Goal: Task Accomplishment & Management: Manage account settings

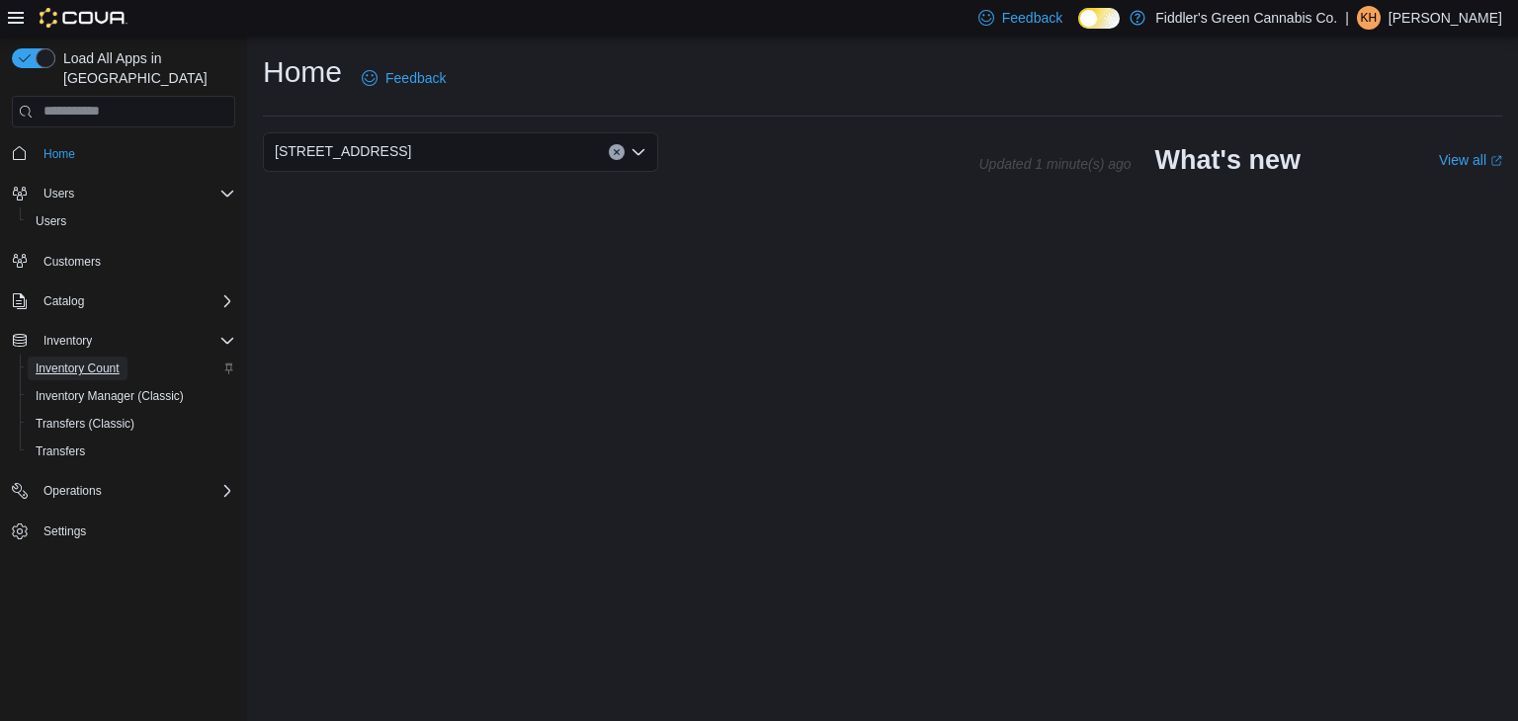
click at [84, 357] on span "Inventory Count" at bounding box center [78, 369] width 84 height 24
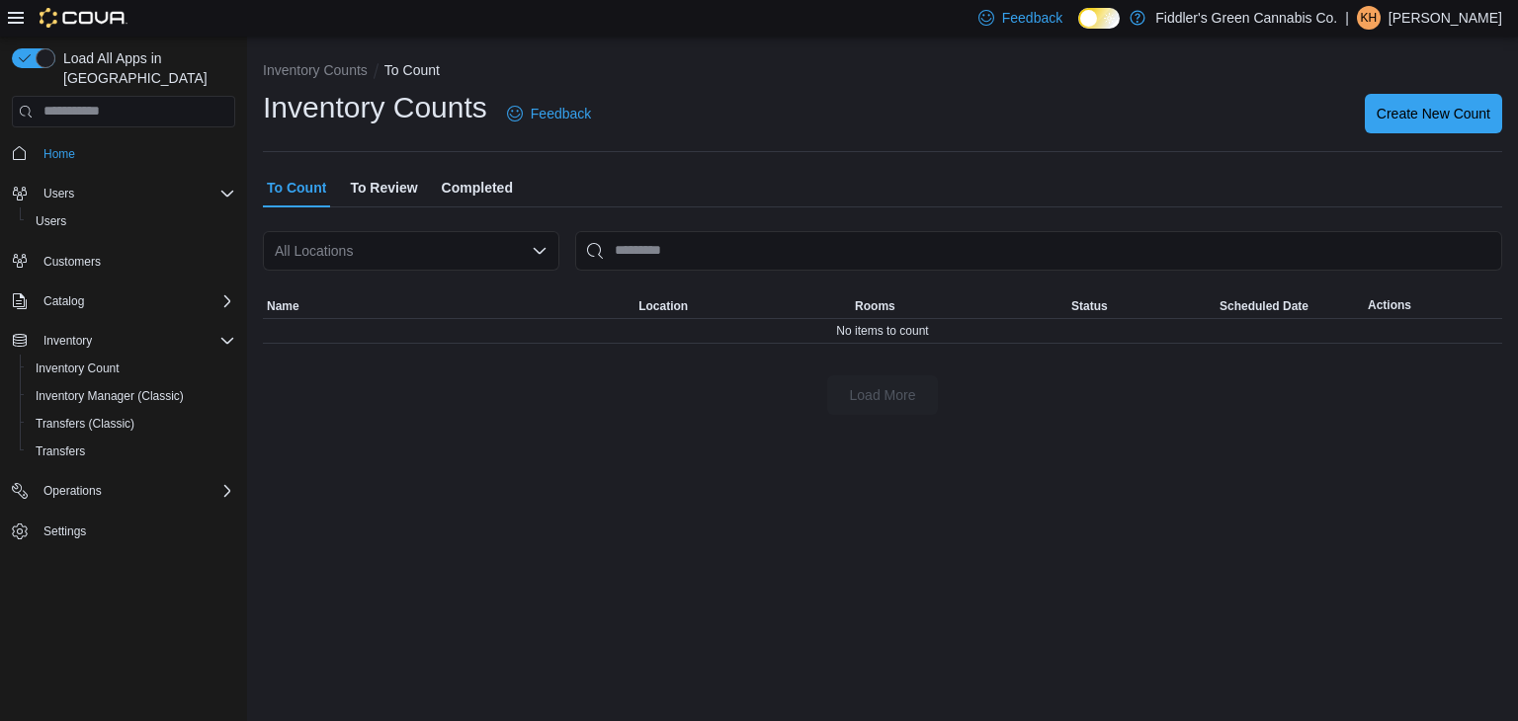
click at [1417, 25] on p "Kimberly Higenell" at bounding box center [1446, 18] width 114 height 24
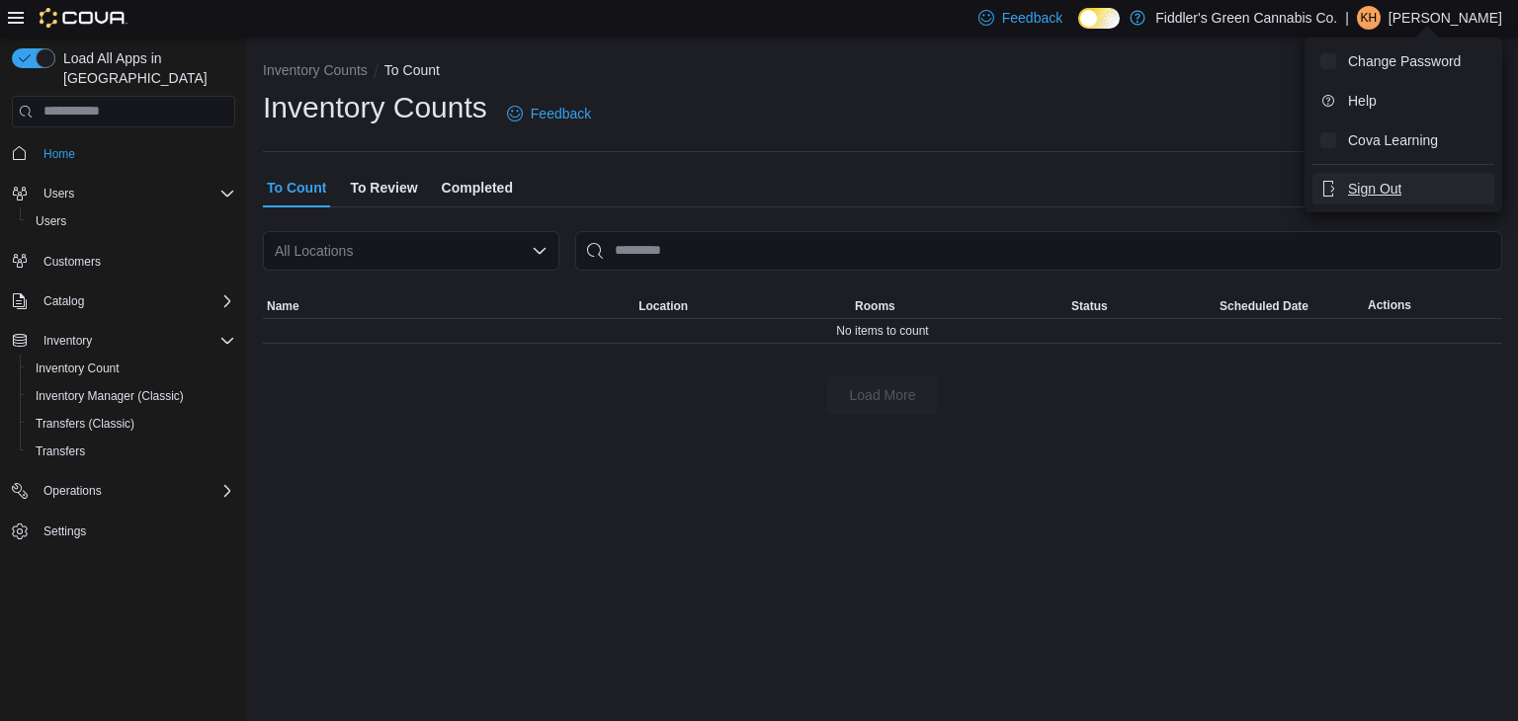
click at [1362, 192] on span "Sign Out" at bounding box center [1374, 189] width 53 height 20
